Goal: Information Seeking & Learning: Find specific fact

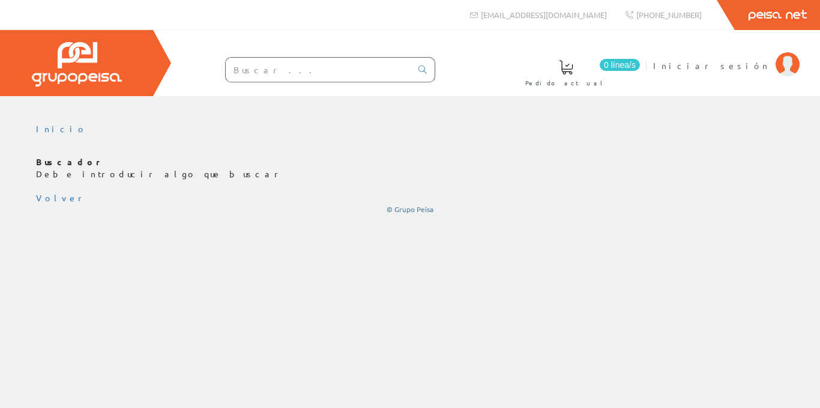
click at [292, 70] on input "text" at bounding box center [318, 70] width 185 height 24
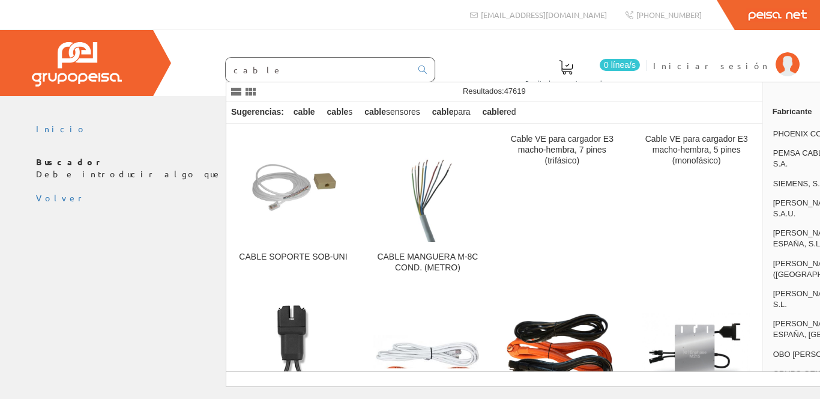
click at [303, 79] on input "cable" at bounding box center [318, 70] width 185 height 24
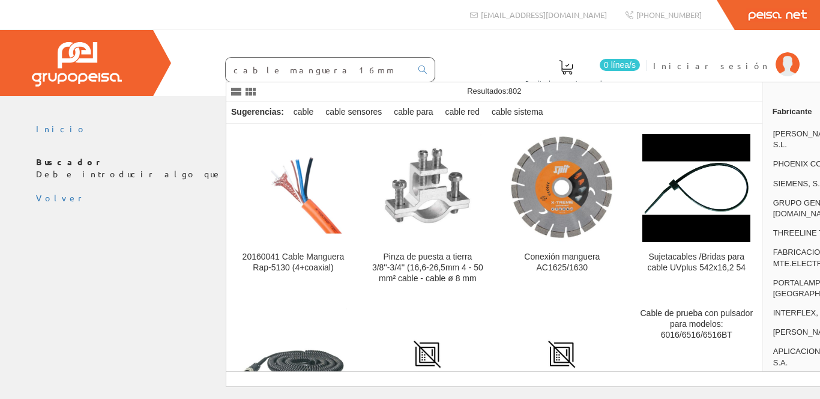
type input "cable manguera 16mm"
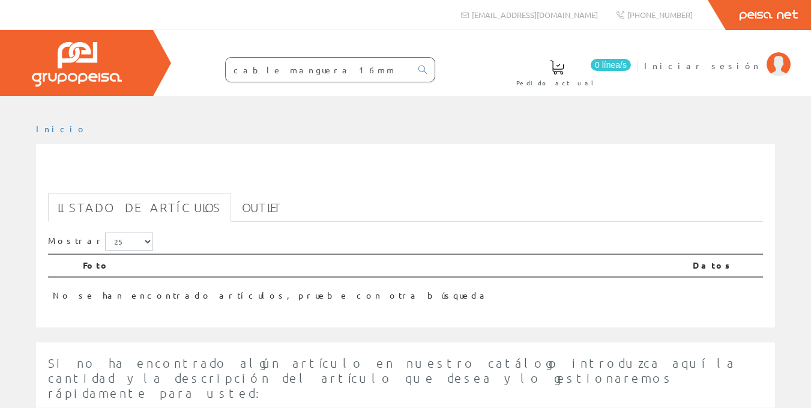
click at [115, 207] on link "Listado de artículos" at bounding box center [139, 207] width 183 height 28
